Goal: Information Seeking & Learning: Find specific fact

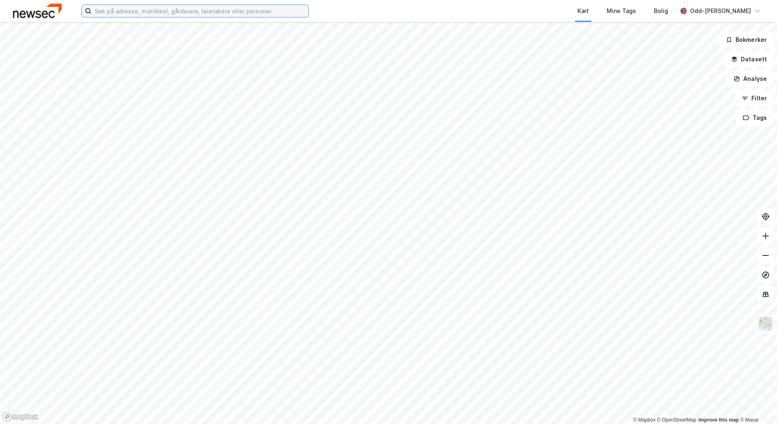
click at [137, 9] on input at bounding box center [199, 11] width 217 height 12
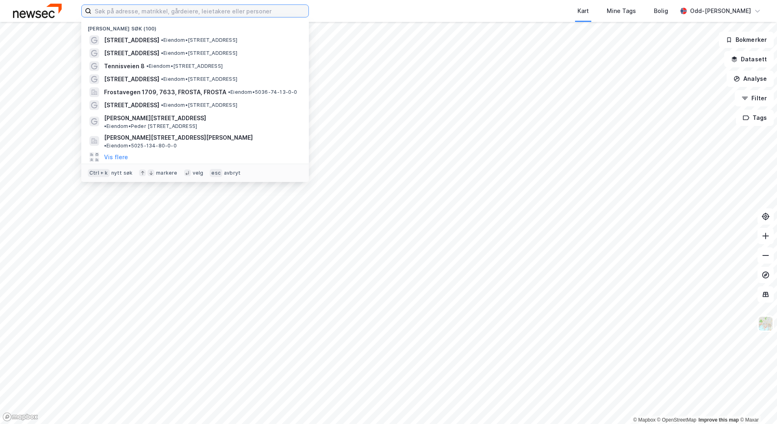
paste input "[PERSON_NAME]"
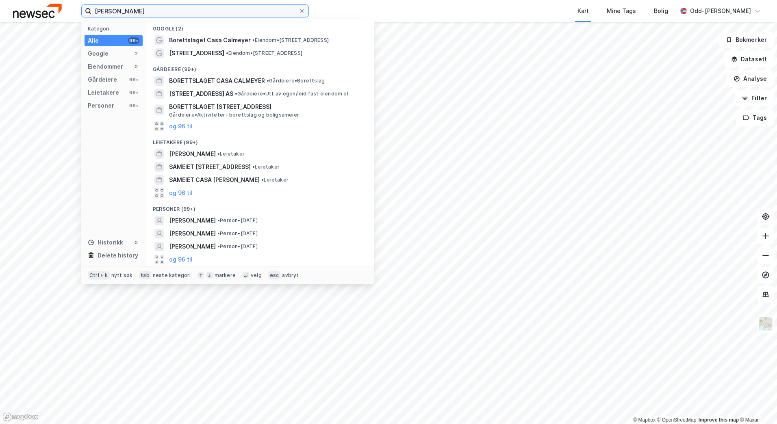
click at [164, 9] on input "[PERSON_NAME]" at bounding box center [194, 11] width 207 height 12
drag, startPoint x: 78, startPoint y: 11, endPoint x: 76, endPoint y: 7, distance: 4.4
click at [76, 7] on div "[PERSON_NAME] Kategori Alle 99+ Google 2 Eiendommer 0 Gårdeiere 99+ Leietakere …" at bounding box center [388, 11] width 777 height 22
paste input "982249805"
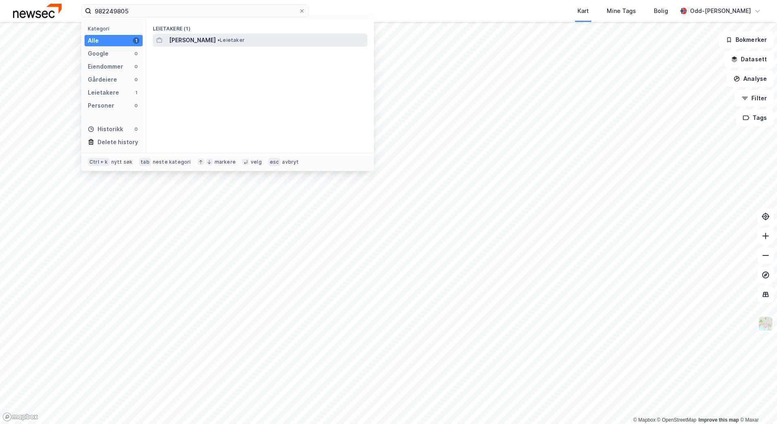
click at [203, 42] on span "[PERSON_NAME]" at bounding box center [192, 40] width 47 height 10
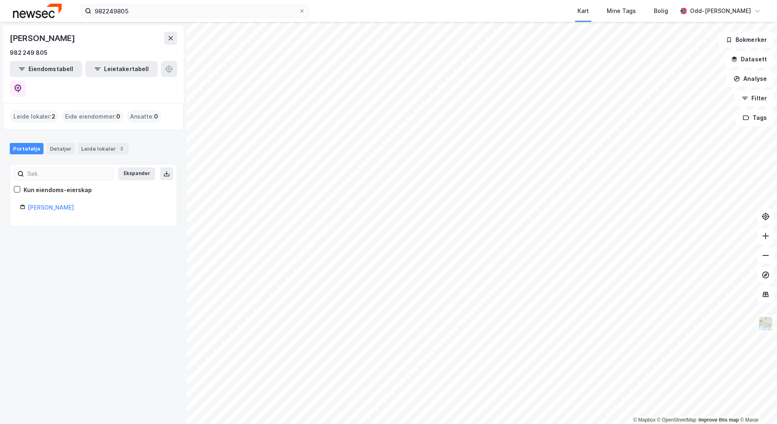
click at [35, 110] on div "Leide lokaler : 2" at bounding box center [34, 116] width 48 height 13
click at [93, 143] on div "Leide lokaler 2" at bounding box center [103, 148] width 51 height 11
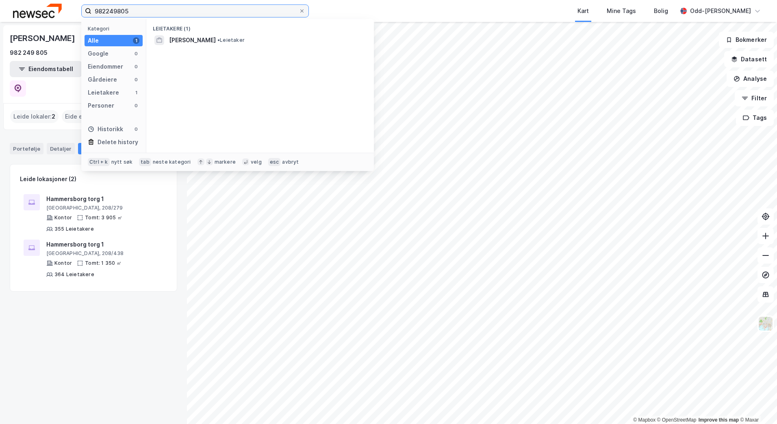
click at [196, 7] on input "982249805" at bounding box center [194, 11] width 207 height 12
drag, startPoint x: 71, startPoint y: 9, endPoint x: 45, endPoint y: 9, distance: 26.0
click at [45, 9] on div "982249805 Kategori Alle 1 Google 0 Eiendommer 0 Gårdeiere 0 Leietakere 1 Person…" at bounding box center [388, 11] width 777 height 22
type input "0301/208/85"
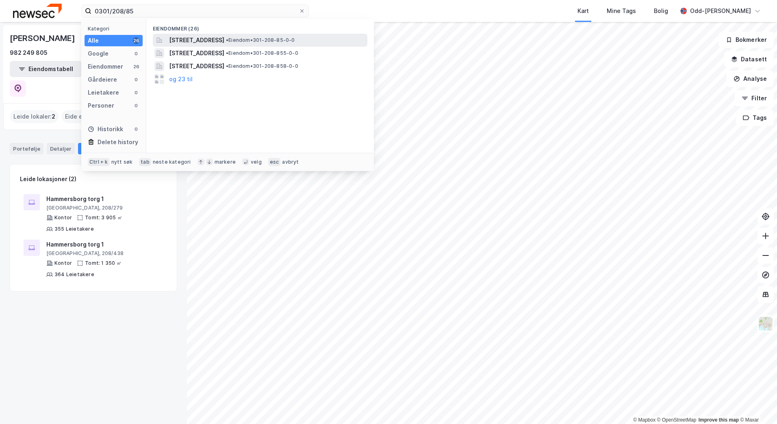
click at [224, 37] on span "[STREET_ADDRESS]" at bounding box center [196, 40] width 55 height 10
